Goal: Transaction & Acquisition: Obtain resource

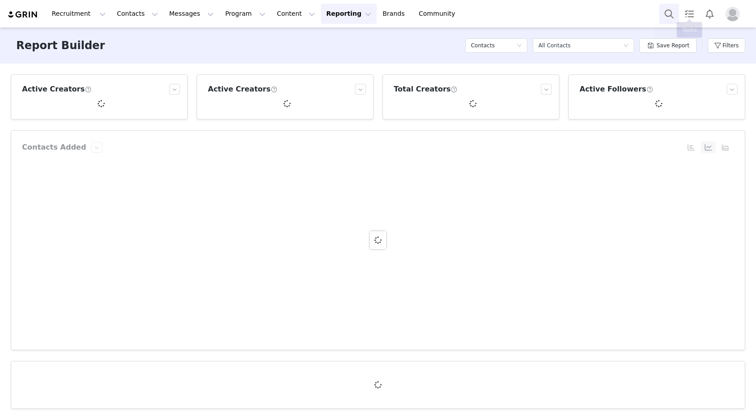
click at [668, 8] on button "Search" at bounding box center [669, 14] width 20 height 20
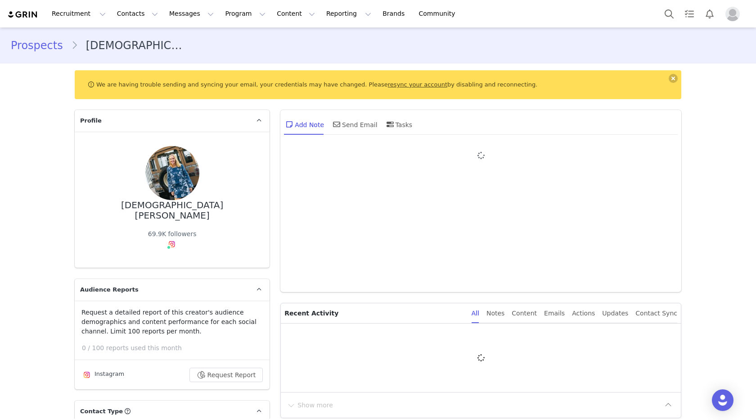
type input "+1 ([GEOGRAPHIC_DATA])"
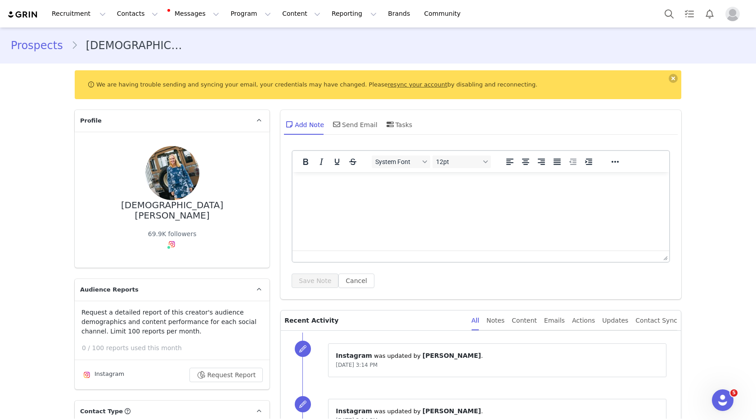
click at [158, 201] on div "[DEMOGRAPHIC_DATA][PERSON_NAME]" at bounding box center [172, 210] width 166 height 20
copy div "[DEMOGRAPHIC_DATA][PERSON_NAME]"
click at [326, 17] on button "Reporting Reporting" at bounding box center [354, 14] width 56 height 20
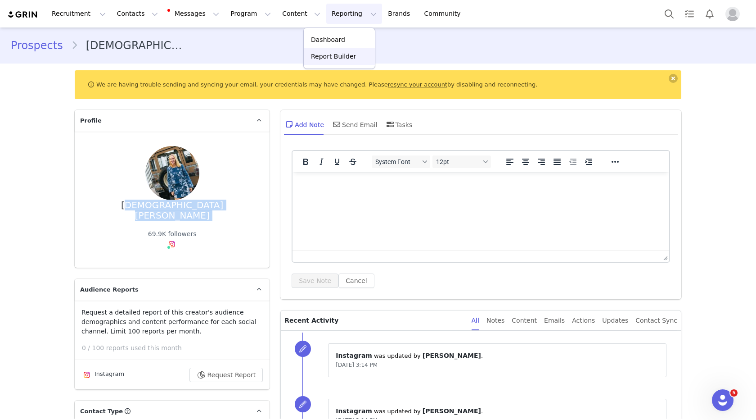
click at [328, 56] on p "Report Builder" at bounding box center [333, 56] width 45 height 9
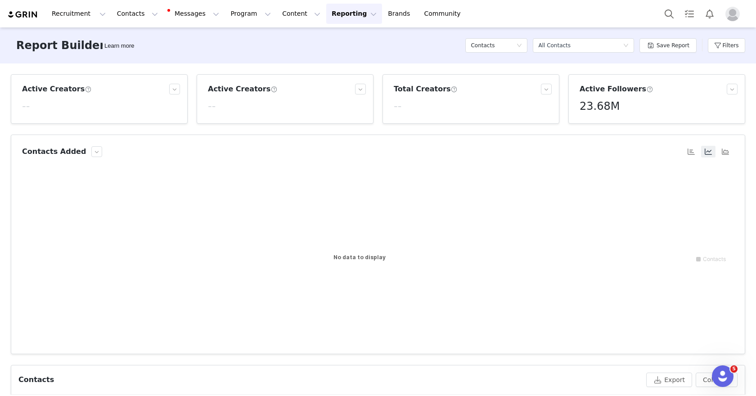
click at [326, 8] on button "Reporting Reporting" at bounding box center [354, 14] width 56 height 20
click at [321, 59] on p "Report Builder" at bounding box center [333, 56] width 45 height 9
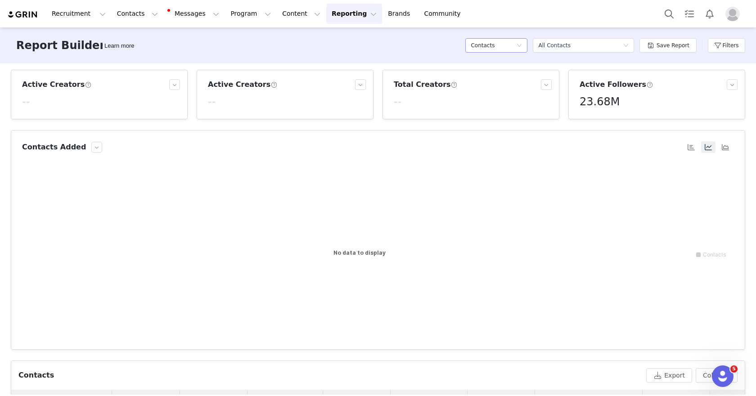
click at [488, 40] on h5 "Contacts" at bounding box center [483, 46] width 24 height 14
click at [486, 93] on h5 "Conversions" at bounding box center [498, 92] width 51 height 10
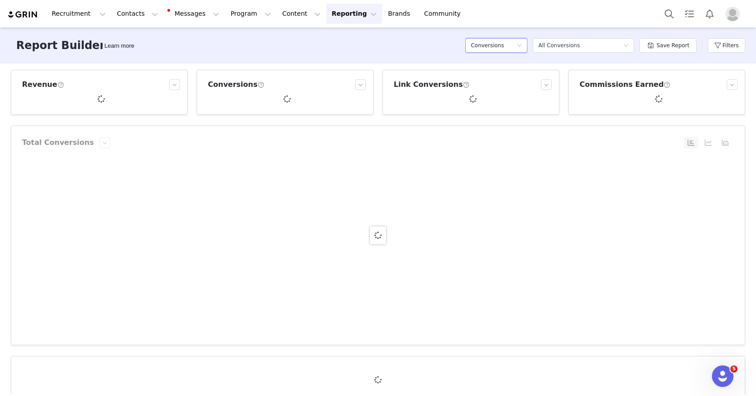
scroll to position [0, 0]
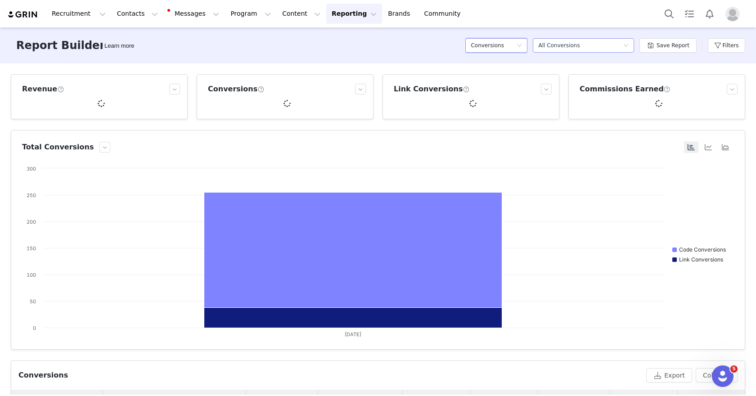
click at [598, 45] on div "Select a report All Conversions" at bounding box center [580, 46] width 85 height 14
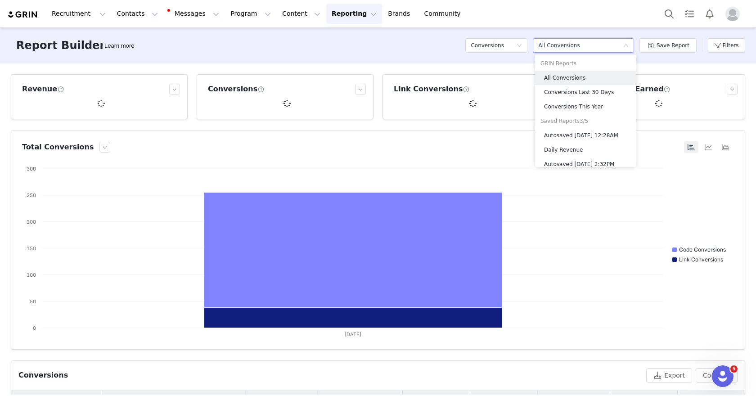
click at [598, 45] on div "Select a report All Conversions" at bounding box center [580, 46] width 85 height 14
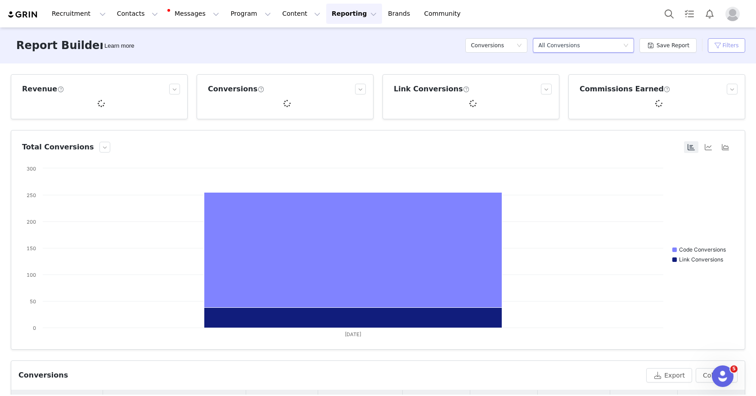
click at [718, 45] on button "Filters" at bounding box center [726, 45] width 37 height 14
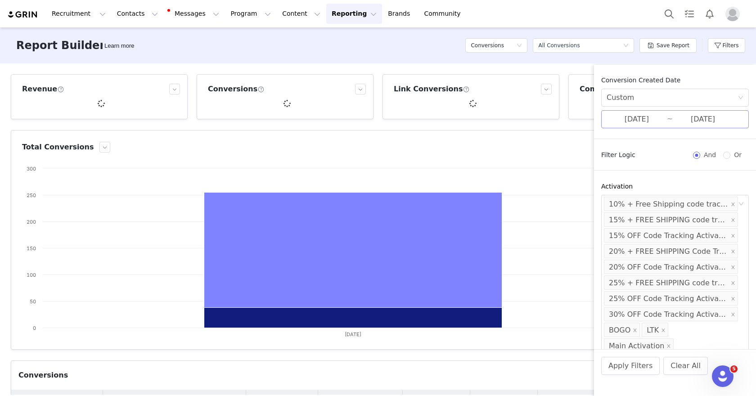
click at [645, 120] on input "[DATE]" at bounding box center [637, 119] width 60 height 12
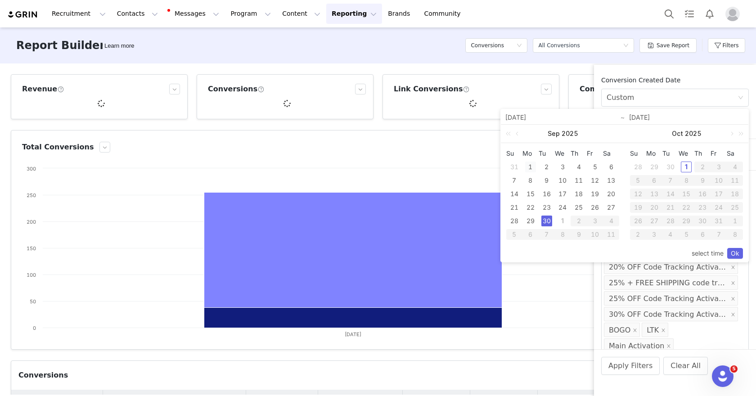
click at [531, 167] on div "1" at bounding box center [530, 167] width 11 height 11
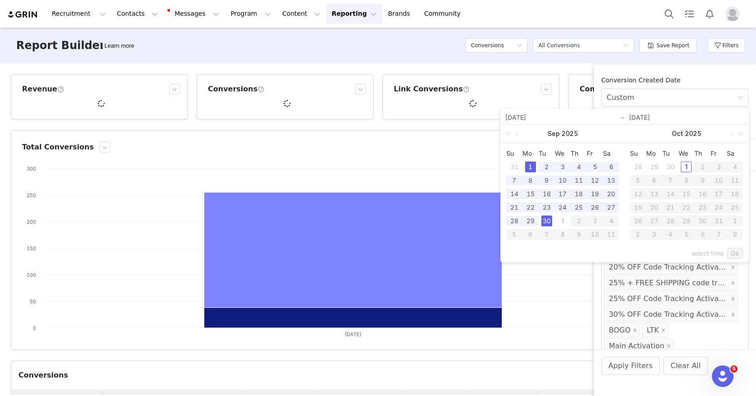
click at [550, 221] on div "30" at bounding box center [547, 221] width 11 height 11
type input "[DATE]"
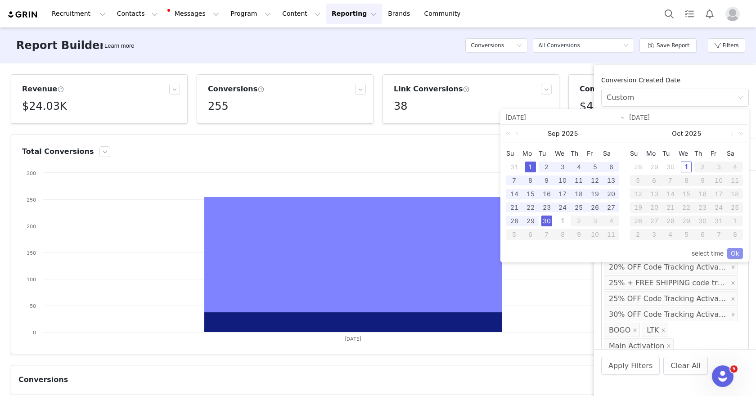
click at [734, 253] on link "Ok" at bounding box center [735, 253] width 16 height 11
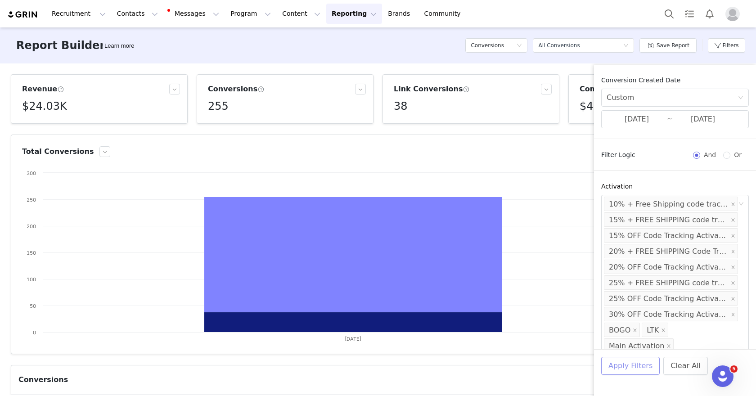
click at [633, 371] on button "Apply Filters" at bounding box center [630, 366] width 59 height 18
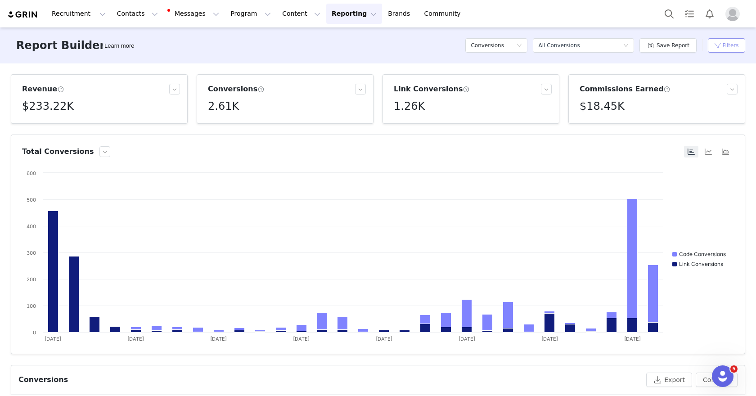
click at [717, 41] on button "Filters" at bounding box center [726, 45] width 37 height 14
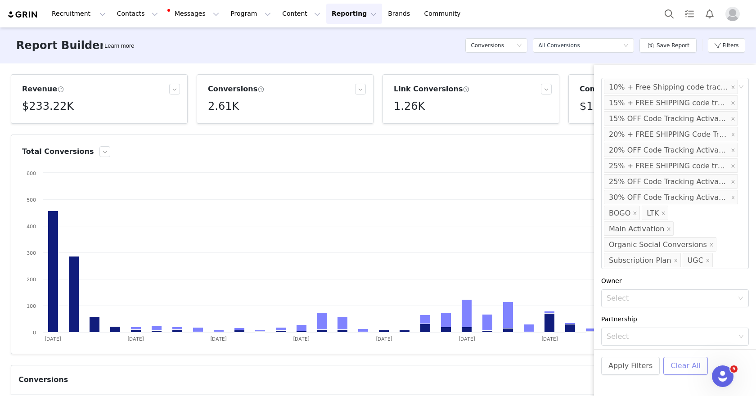
click at [670, 368] on button "Clear All" at bounding box center [686, 366] width 45 height 18
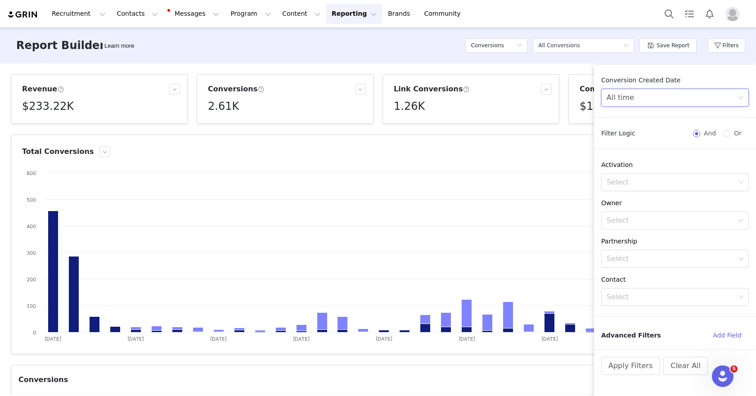
click at [645, 102] on div "All time" at bounding box center [672, 97] width 131 height 17
click at [620, 149] on li "Last 30 Days" at bounding box center [675, 146] width 148 height 14
click at [626, 102] on div "Last 30 Days" at bounding box center [630, 97] width 47 height 17
click at [625, 161] on li "Custom" at bounding box center [675, 160] width 148 height 14
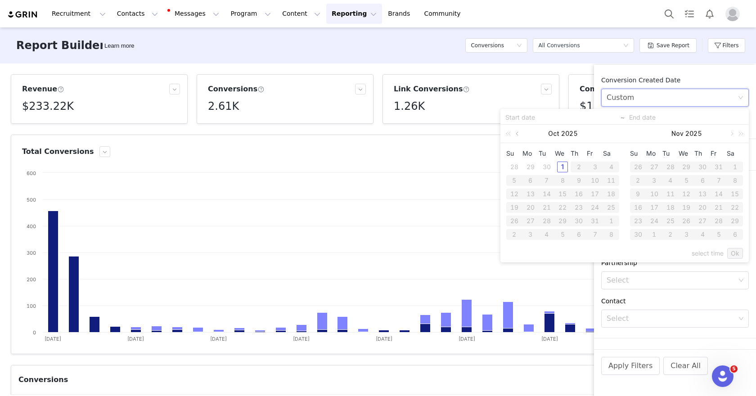
click at [520, 132] on link at bounding box center [518, 134] width 8 height 18
click at [530, 167] on div "1" at bounding box center [530, 167] width 11 height 11
type input "[DATE]"
click at [548, 221] on div "30" at bounding box center [547, 221] width 11 height 11
type input "[DATE]"
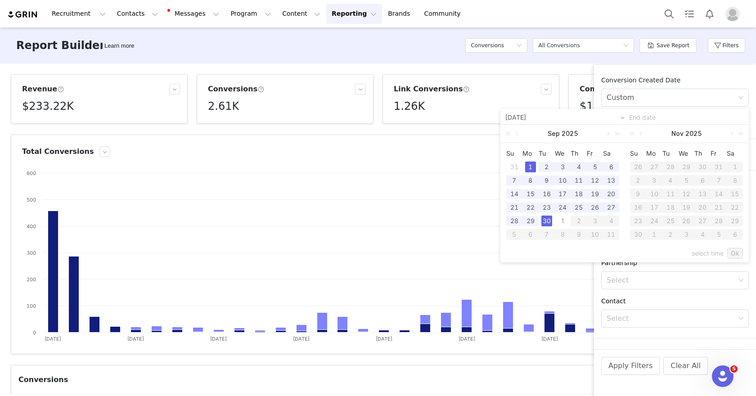
type input "[DATE]"
click at [737, 255] on link "Ok" at bounding box center [735, 253] width 16 height 11
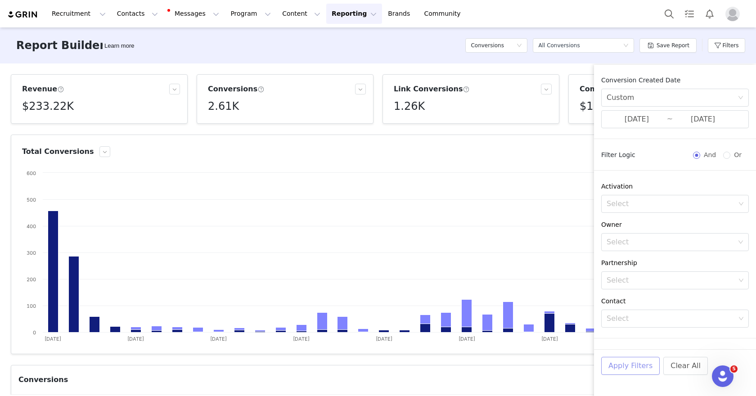
click at [630, 369] on button "Apply Filters" at bounding box center [630, 366] width 59 height 18
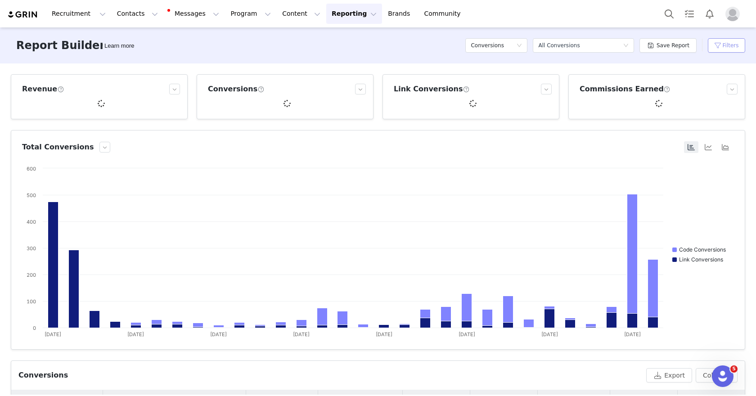
click at [728, 46] on button "Filters" at bounding box center [726, 45] width 37 height 14
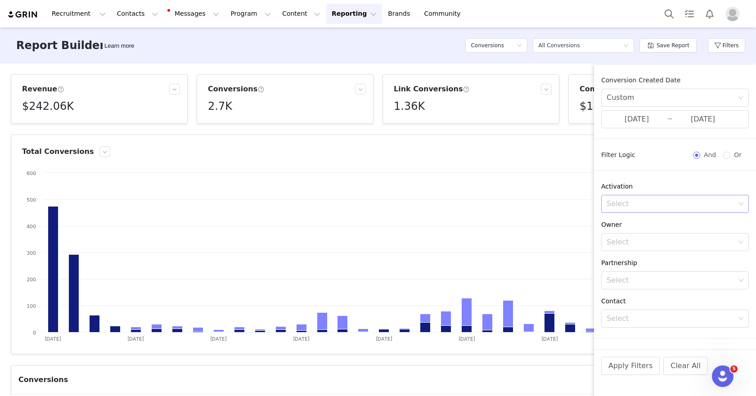
click at [646, 200] on div "Select" at bounding box center [671, 203] width 129 height 9
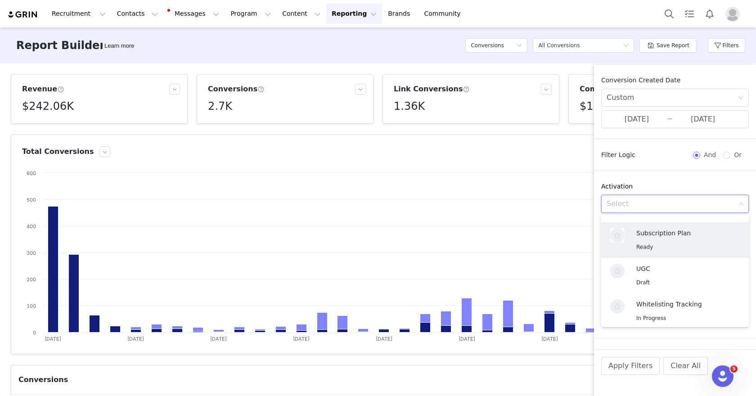
scroll to position [426, 0]
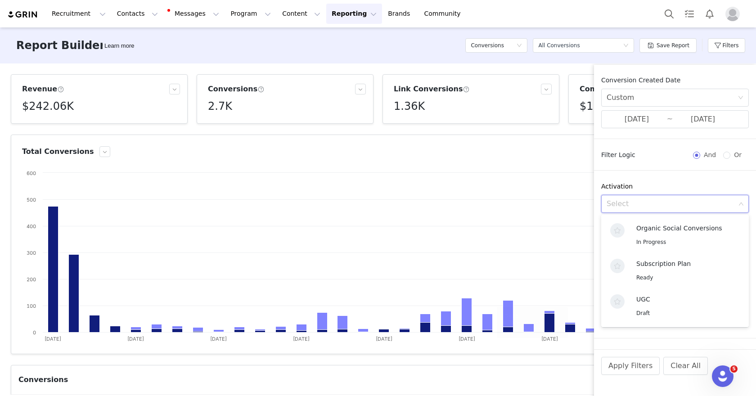
click at [574, 142] on article "Total Conversions Created with Highcharts 9.3.3 Chart title Code Conversions Li…" at bounding box center [378, 245] width 735 height 220
click at [737, 47] on button "Filters" at bounding box center [726, 45] width 37 height 14
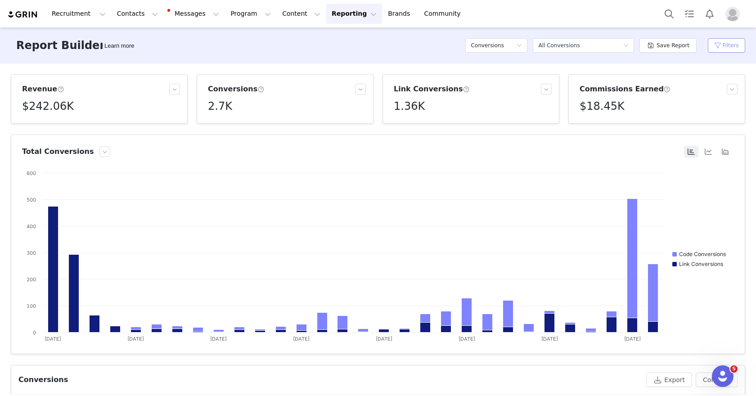
click at [722, 46] on button "Filters" at bounding box center [726, 45] width 37 height 14
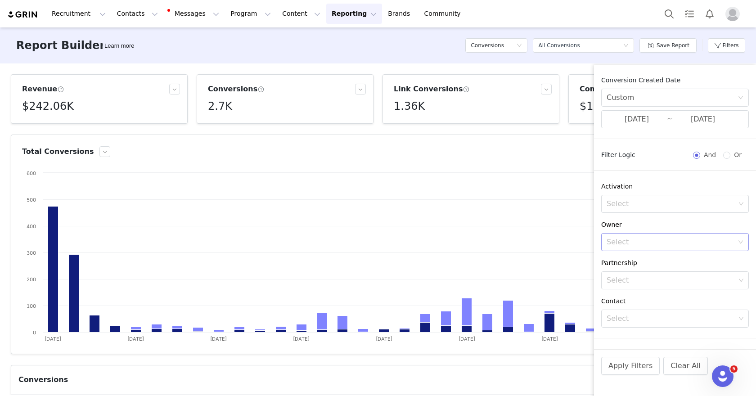
scroll to position [15, 0]
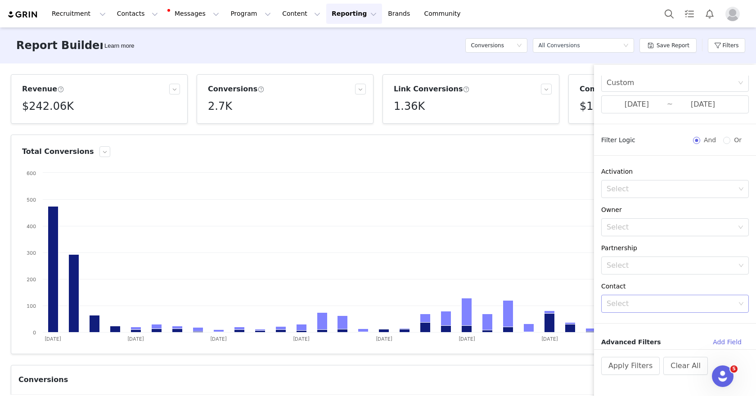
click at [623, 299] on div "Select" at bounding box center [671, 303] width 129 height 9
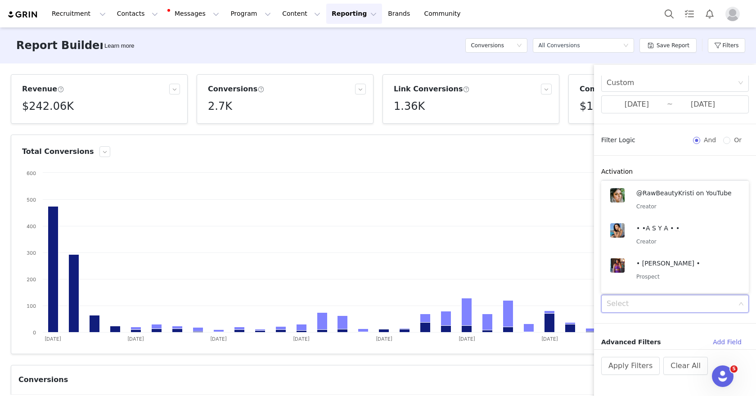
click at [655, 153] on div "Conversion Created Date Custom [DATE] ~ [DATE] Filter Logic And Or Activation S…" at bounding box center [675, 213] width 162 height 274
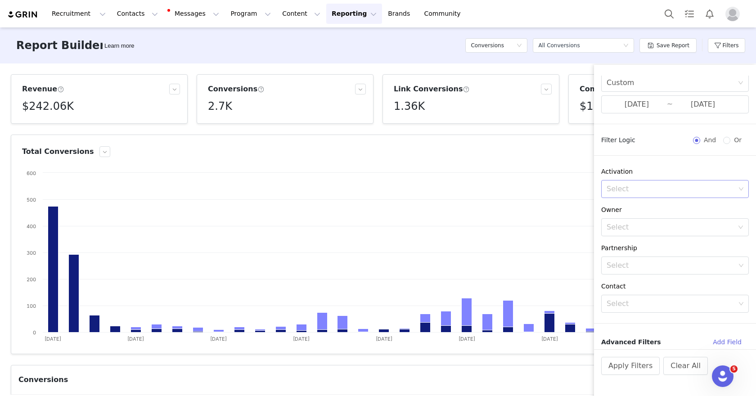
click at [640, 191] on div "Select" at bounding box center [671, 189] width 129 height 9
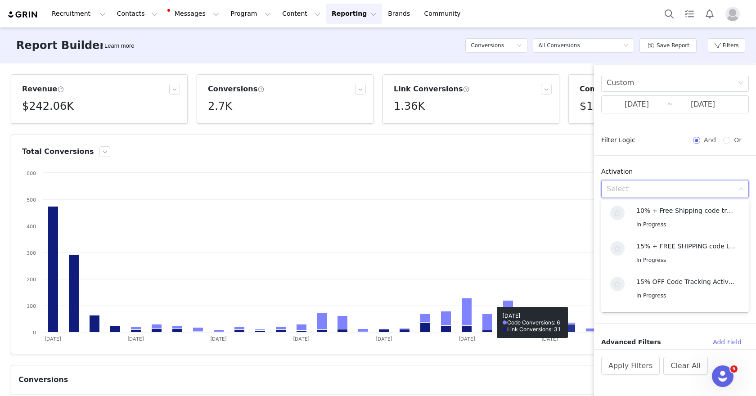
click at [568, 150] on div "Total Conversions" at bounding box center [352, 151] width 661 height 11
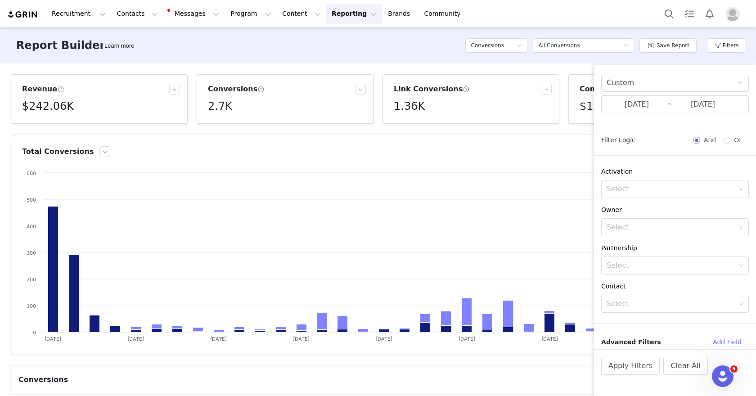
click at [566, 117] on div "Commissions Earned $18.45K" at bounding box center [657, 99] width 186 height 50
click at [731, 41] on button "Filters" at bounding box center [726, 45] width 37 height 14
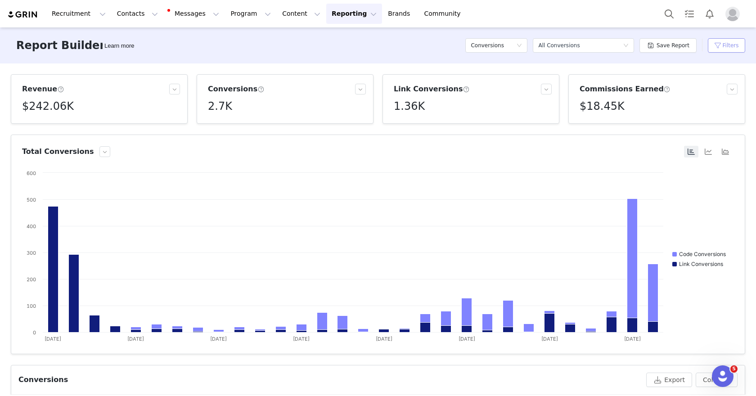
click at [721, 44] on button "Filters" at bounding box center [726, 45] width 37 height 14
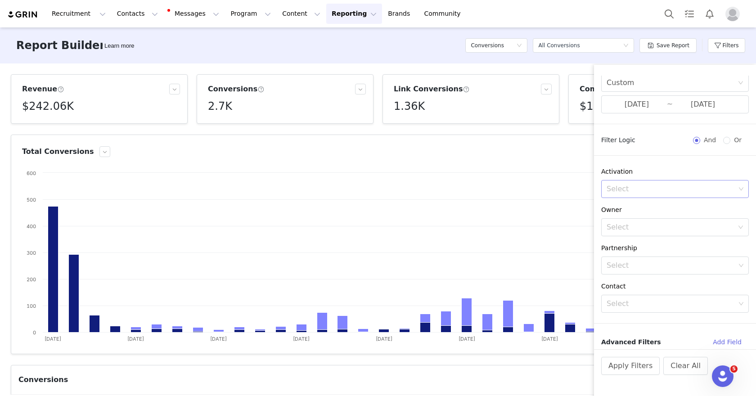
click at [630, 189] on div "Select" at bounding box center [671, 189] width 129 height 9
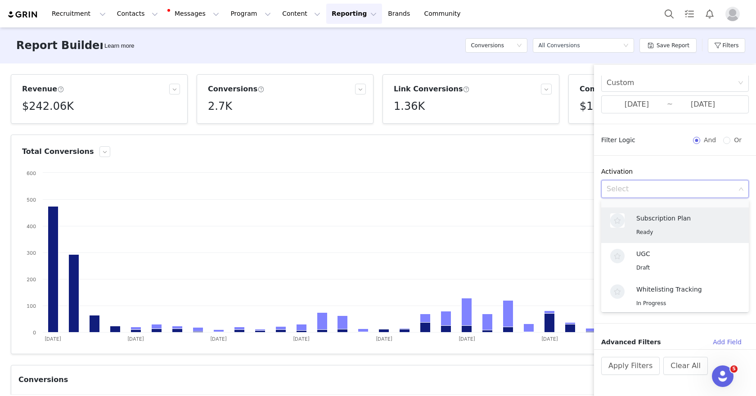
scroll to position [0, 0]
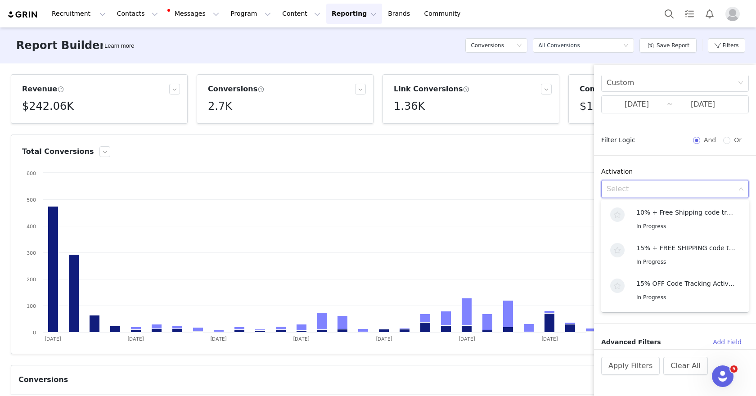
click at [573, 151] on div "Total Conversions" at bounding box center [352, 151] width 661 height 11
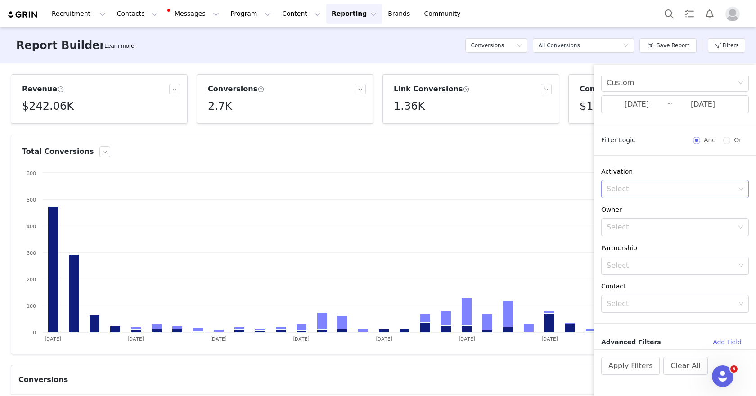
click at [640, 193] on div "Select" at bounding box center [671, 189] width 129 height 9
click at [645, 289] on p "Whitelisting Tracking" at bounding box center [683, 289] width 95 height 10
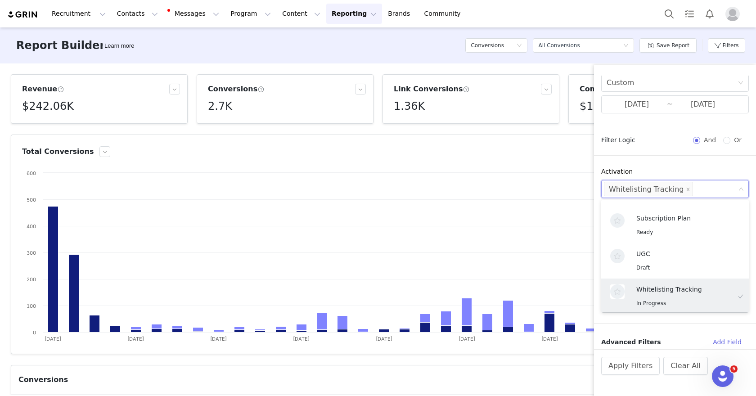
scroll to position [2, 0]
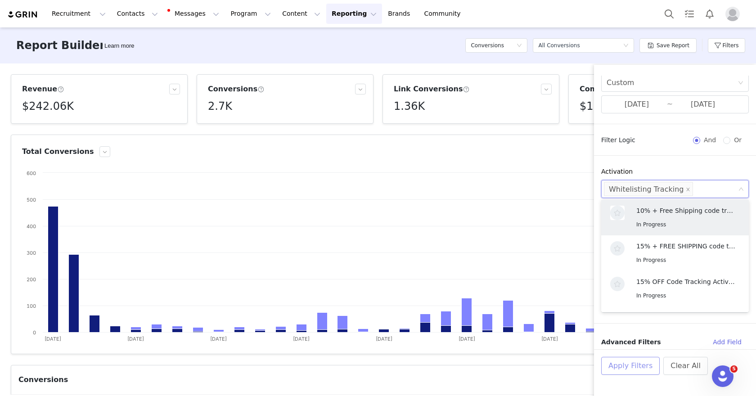
click at [623, 370] on button "Apply Filters" at bounding box center [630, 366] width 59 height 18
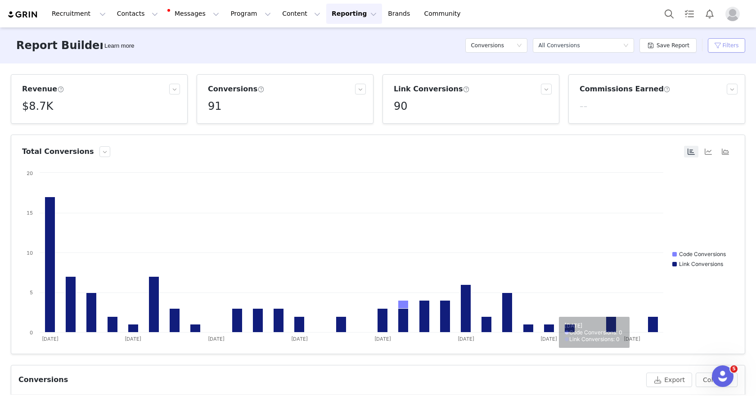
click at [723, 47] on button "Filters" at bounding box center [726, 45] width 37 height 14
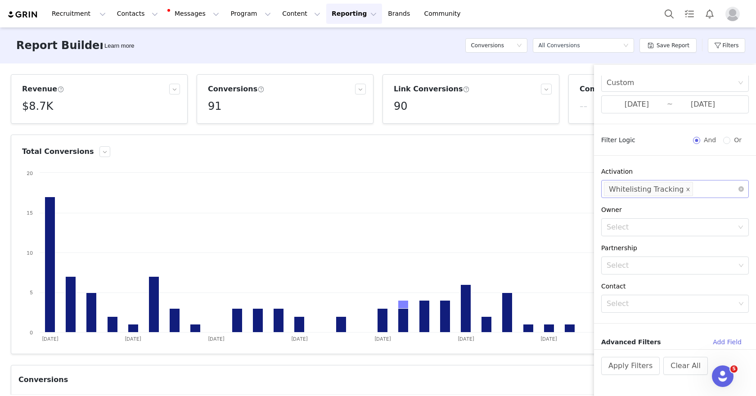
click at [686, 188] on icon "icon: close" at bounding box center [688, 189] width 5 height 5
click at [620, 364] on button "Apply Filters" at bounding box center [630, 366] width 59 height 18
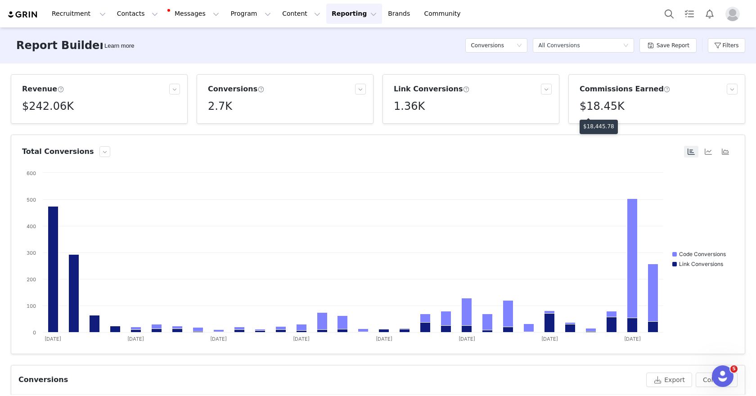
click at [593, 126] on p "$18,445.78" at bounding box center [598, 126] width 31 height 8
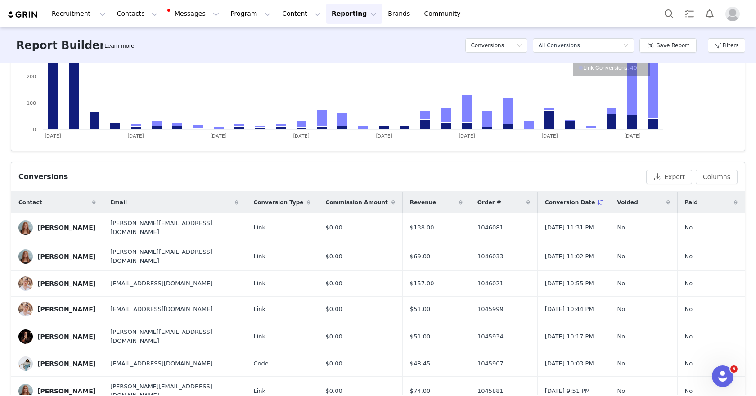
scroll to position [182, 0]
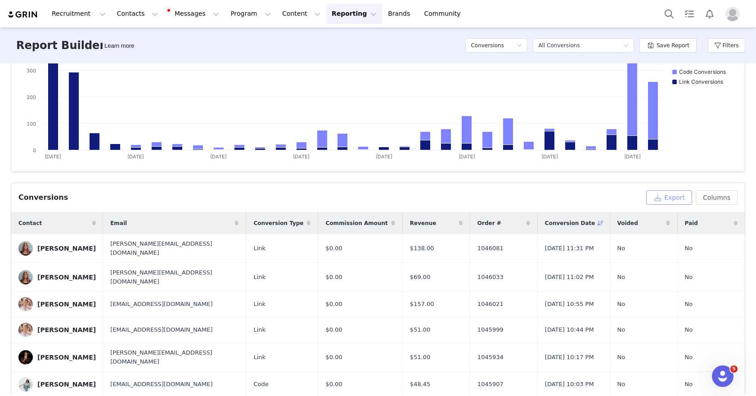
click at [669, 196] on button "Export" at bounding box center [669, 197] width 46 height 14
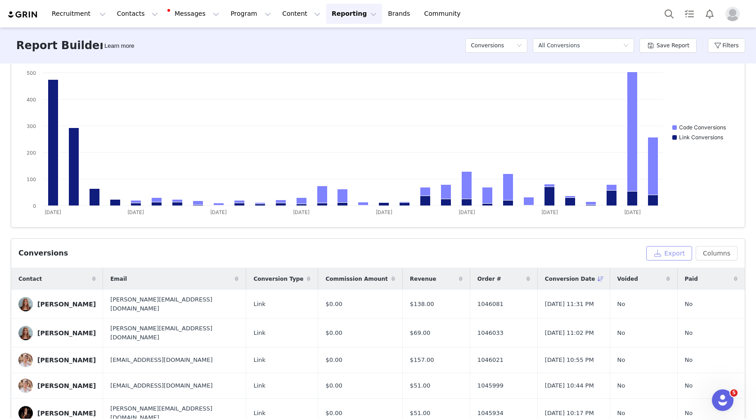
scroll to position [55, 0]
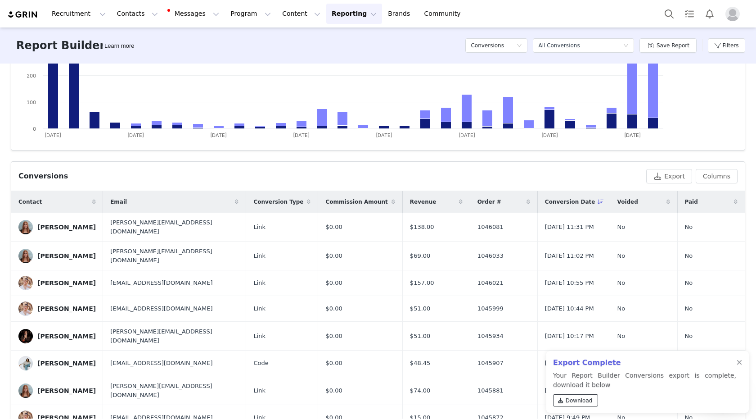
click at [578, 395] on link "Download" at bounding box center [575, 400] width 45 height 12
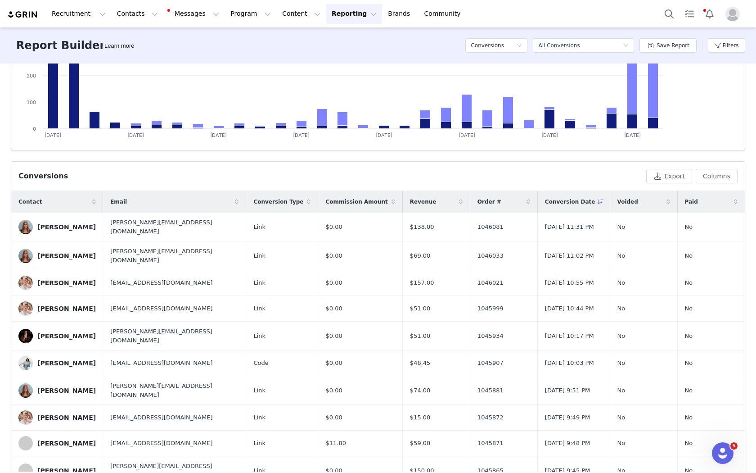
click at [419, 51] on div "Report Builder Learn more Conversions Select a report All Conversions Save Repo…" at bounding box center [378, 45] width 756 height 36
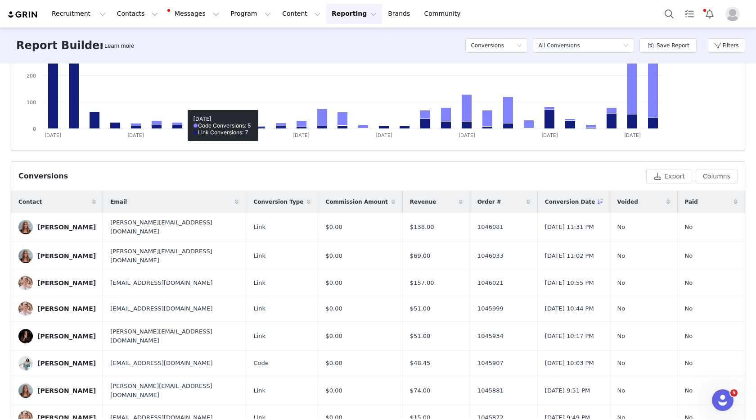
scroll to position [0, 0]
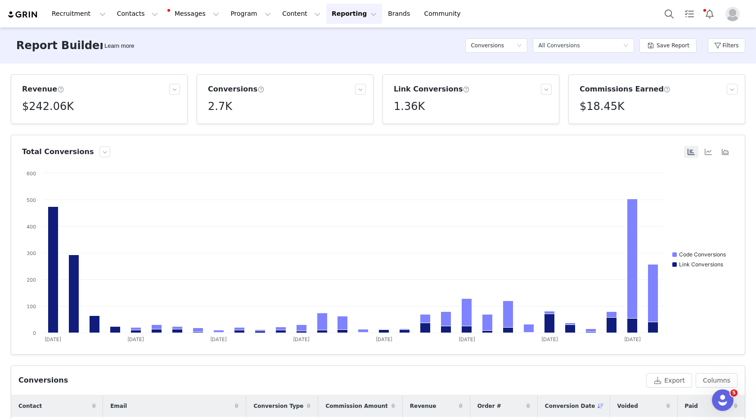
click at [594, 109] on h5 "$18.45K" at bounding box center [602, 106] width 45 height 16
